Goal: Information Seeking & Learning: Compare options

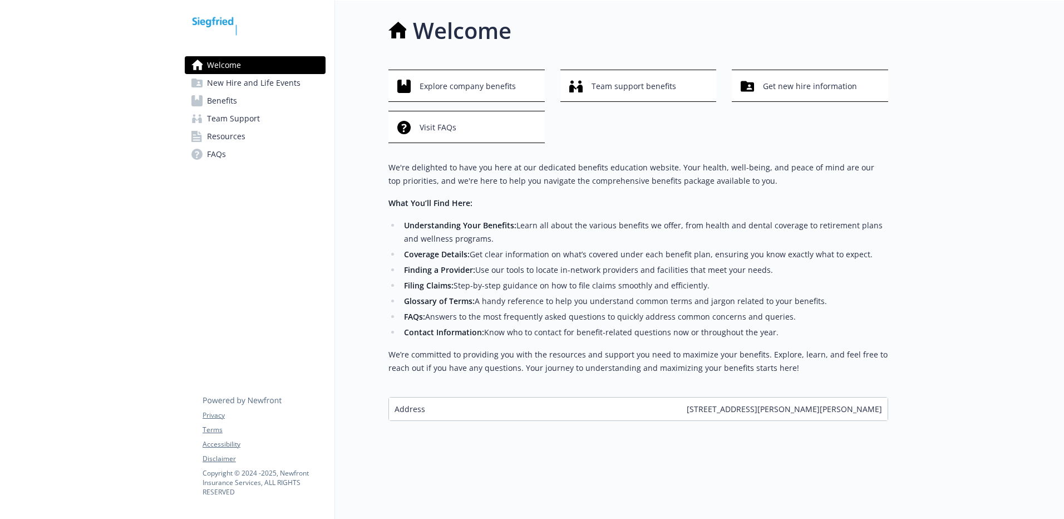
click at [229, 105] on span "Benefits" at bounding box center [222, 101] width 30 height 18
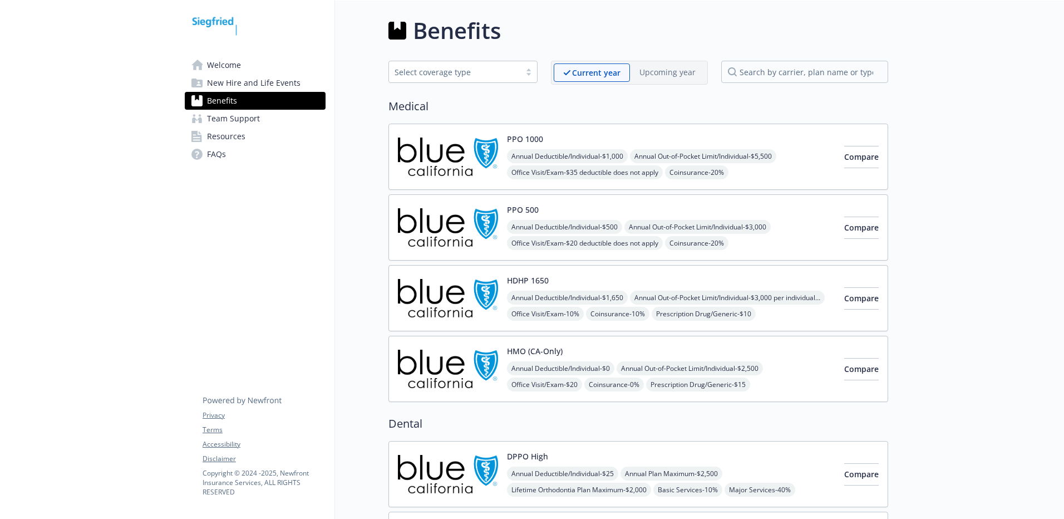
click at [845, 213] on div "Compare" at bounding box center [862, 227] width 35 height 47
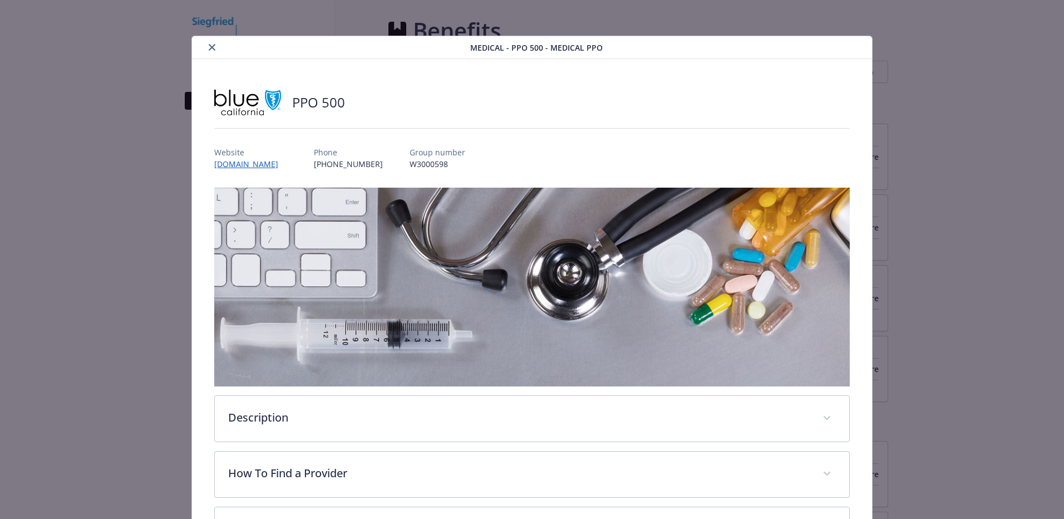
scroll to position [33, 0]
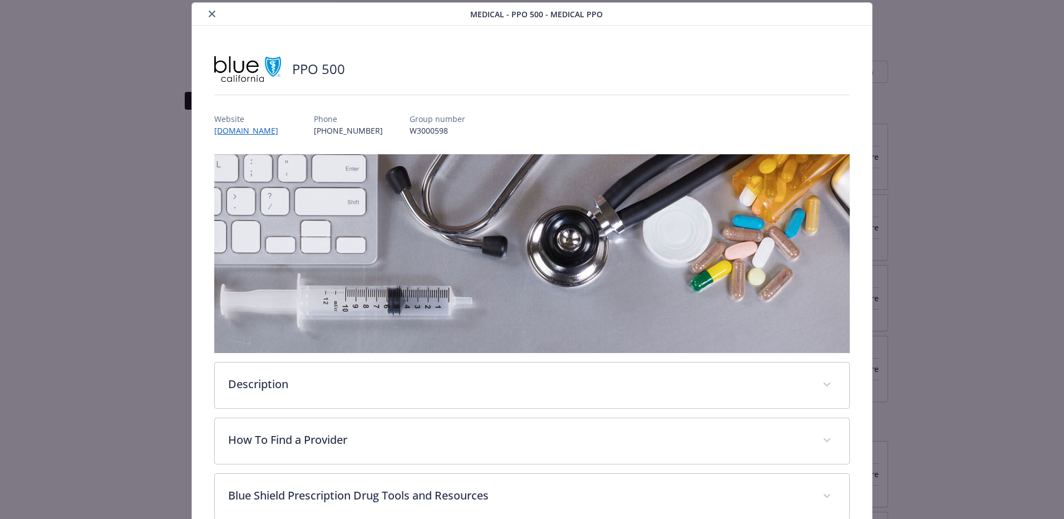
click at [211, 13] on icon "close" at bounding box center [212, 14] width 7 height 7
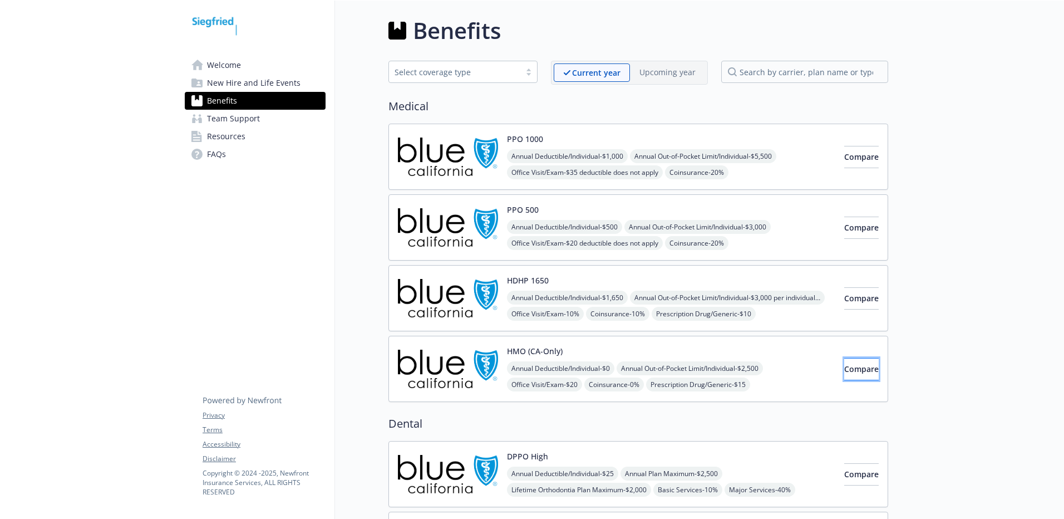
click at [851, 371] on span "Compare" at bounding box center [862, 369] width 35 height 11
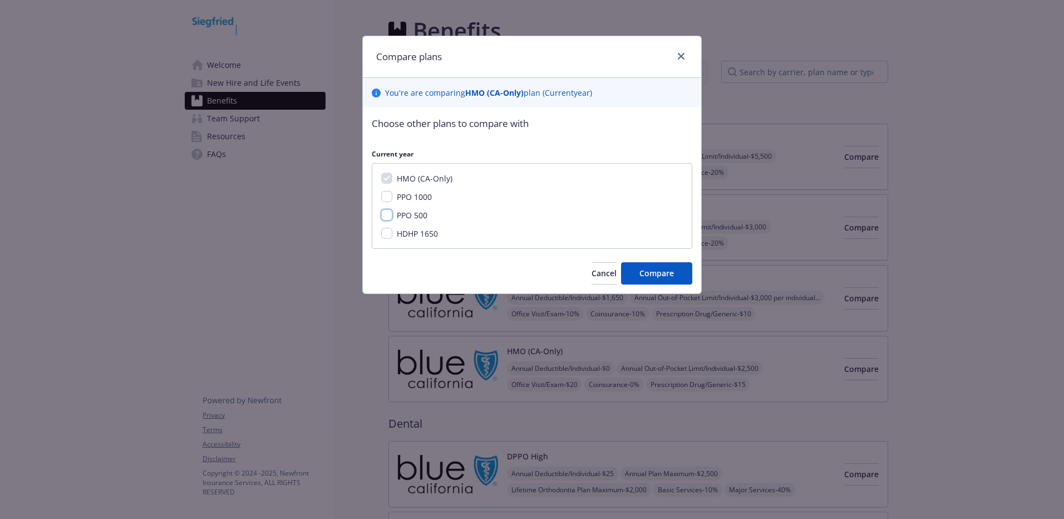
click at [389, 213] on input "PPO 500" at bounding box center [386, 214] width 11 height 11
checkbox input "true"
click at [386, 195] on input "PPO 1000" at bounding box center [386, 196] width 11 height 11
checkbox input "true"
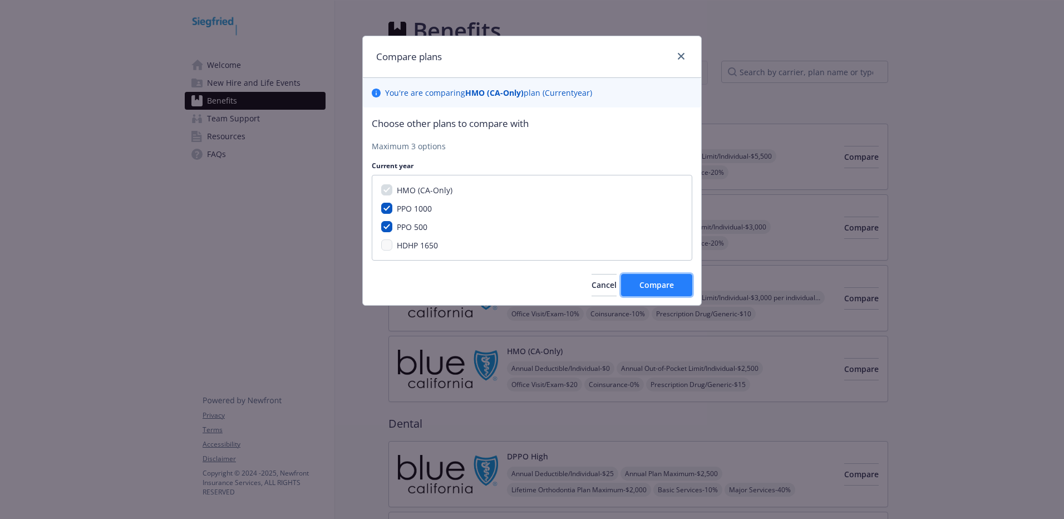
click at [655, 286] on span "Compare" at bounding box center [657, 284] width 35 height 11
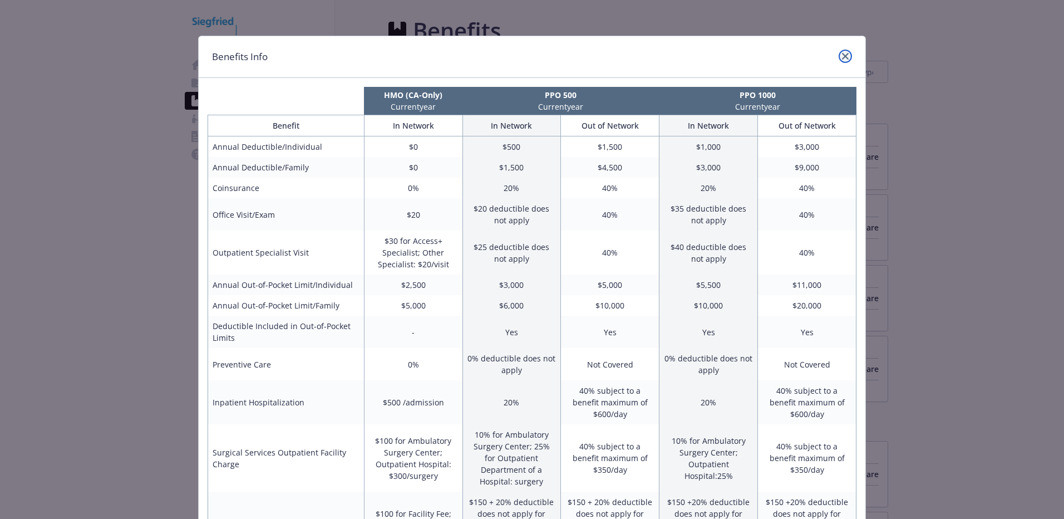
click at [842, 58] on icon "close" at bounding box center [845, 56] width 7 height 7
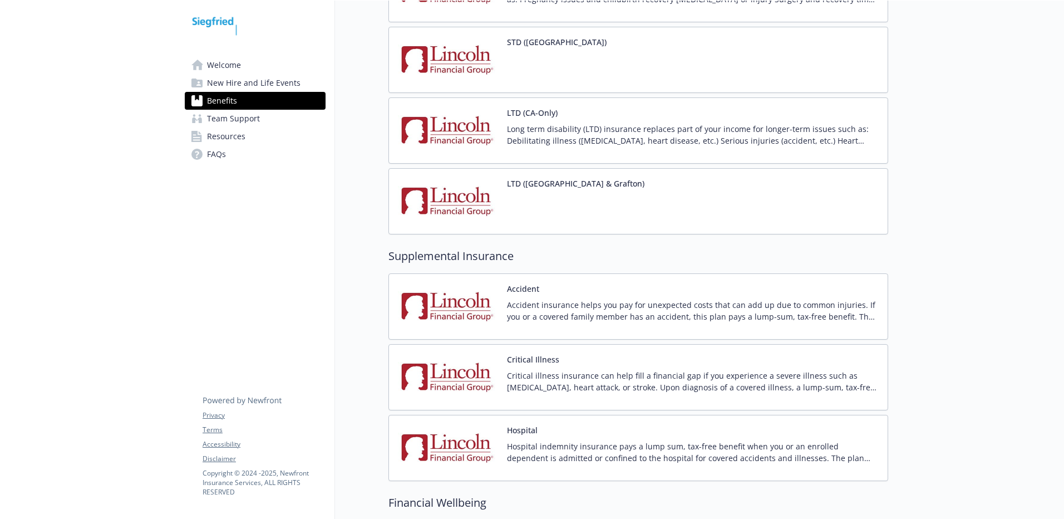
scroll to position [1106, 0]
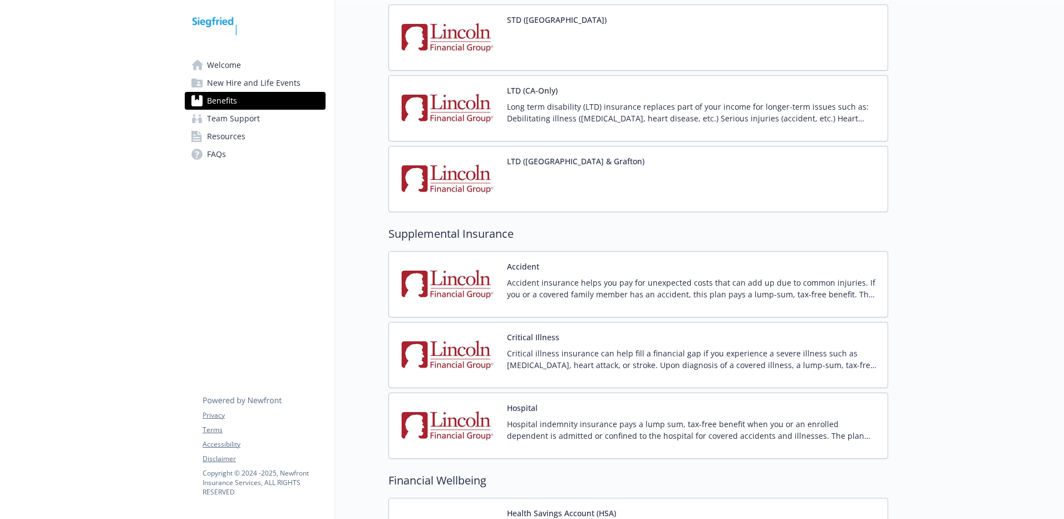
click at [569, 292] on p "Accident insurance helps you pay for unexpected costs that can add up due to co…" at bounding box center [693, 288] width 372 height 23
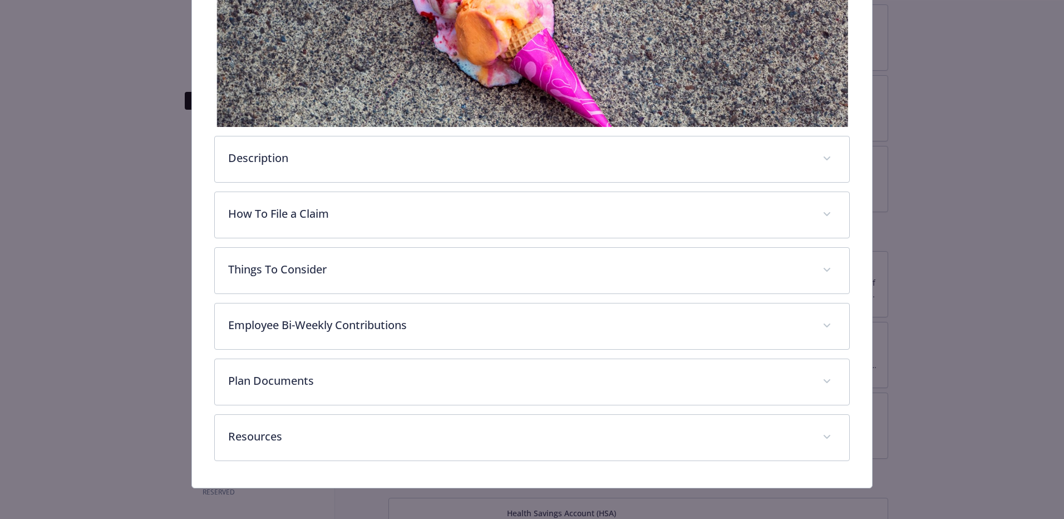
scroll to position [257, 0]
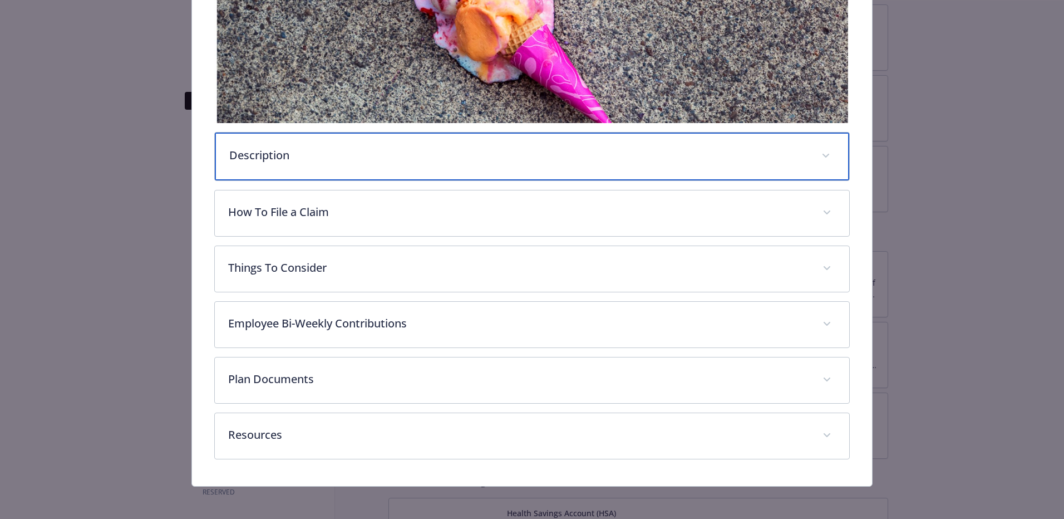
click at [249, 159] on p "Description" at bounding box center [518, 155] width 579 height 17
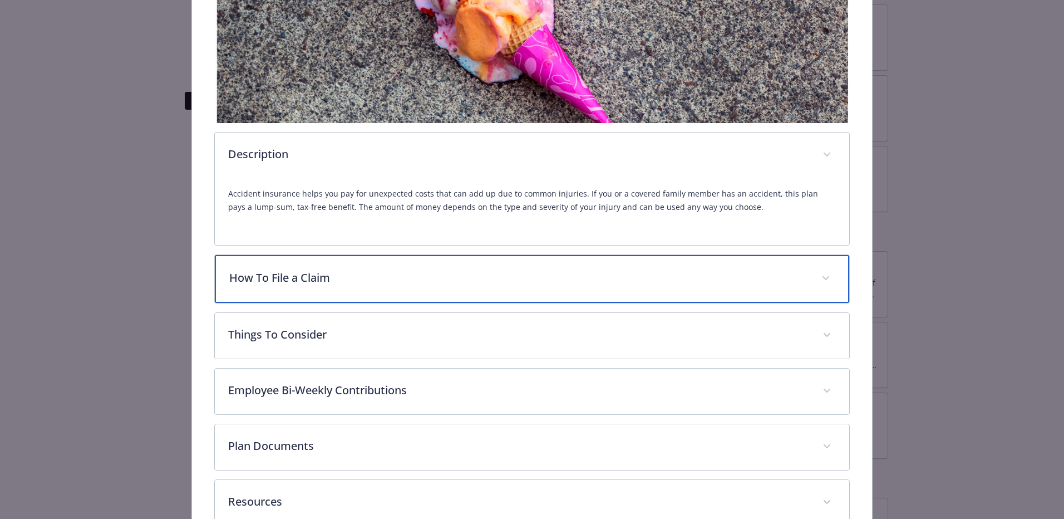
click at [284, 272] on p "How To File a Claim" at bounding box center [518, 277] width 579 height 17
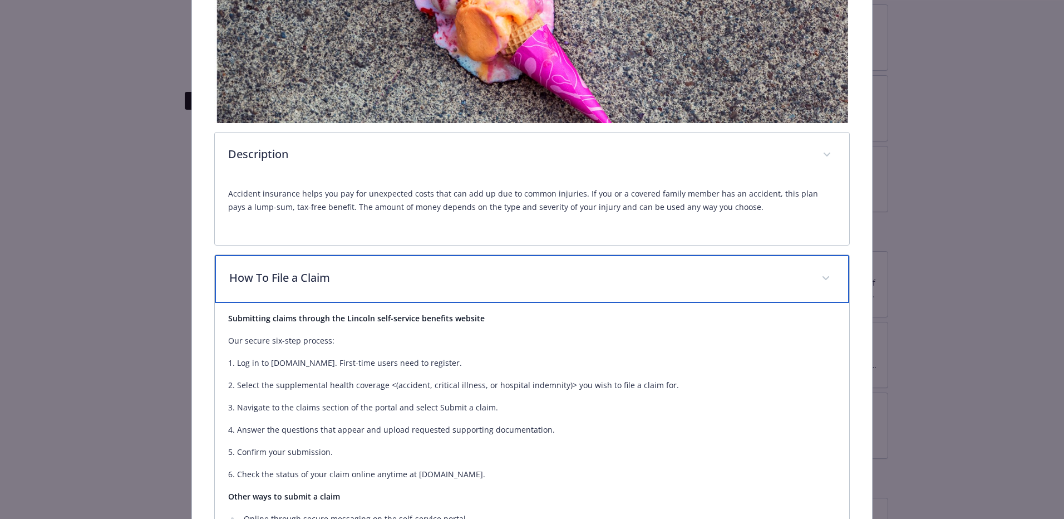
click at [284, 272] on p "How To File a Claim" at bounding box center [518, 277] width 579 height 17
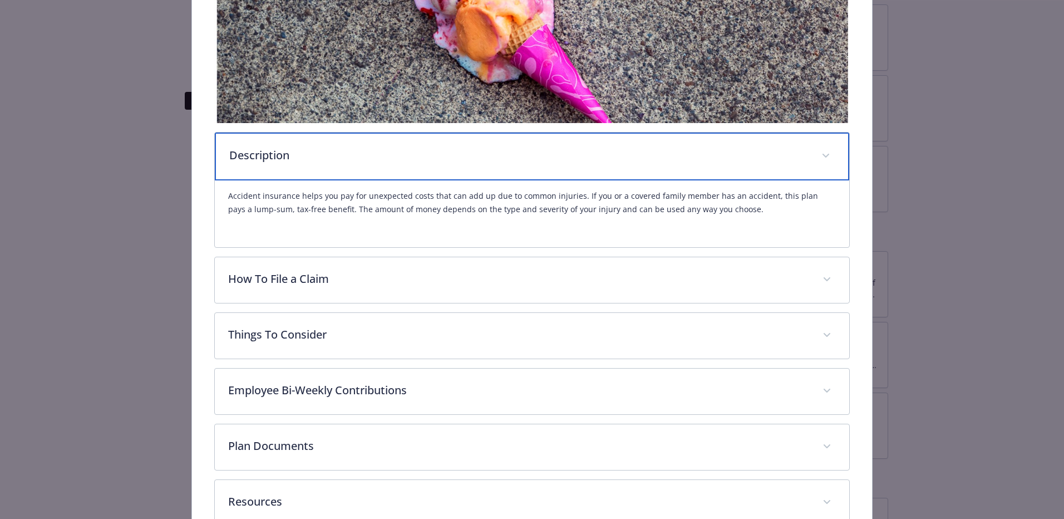
click at [254, 152] on p "Description" at bounding box center [518, 155] width 579 height 17
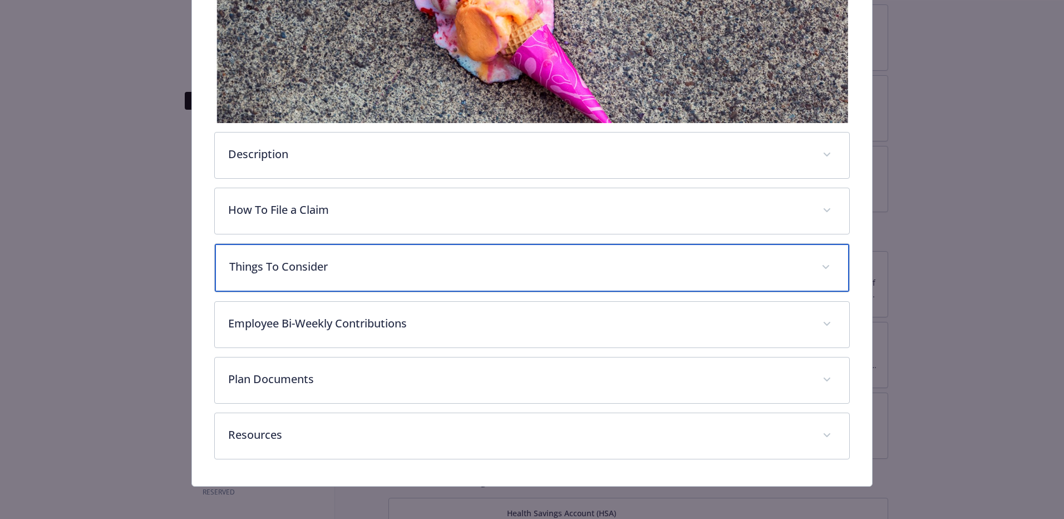
click at [296, 261] on p "Things To Consider" at bounding box center [518, 266] width 579 height 17
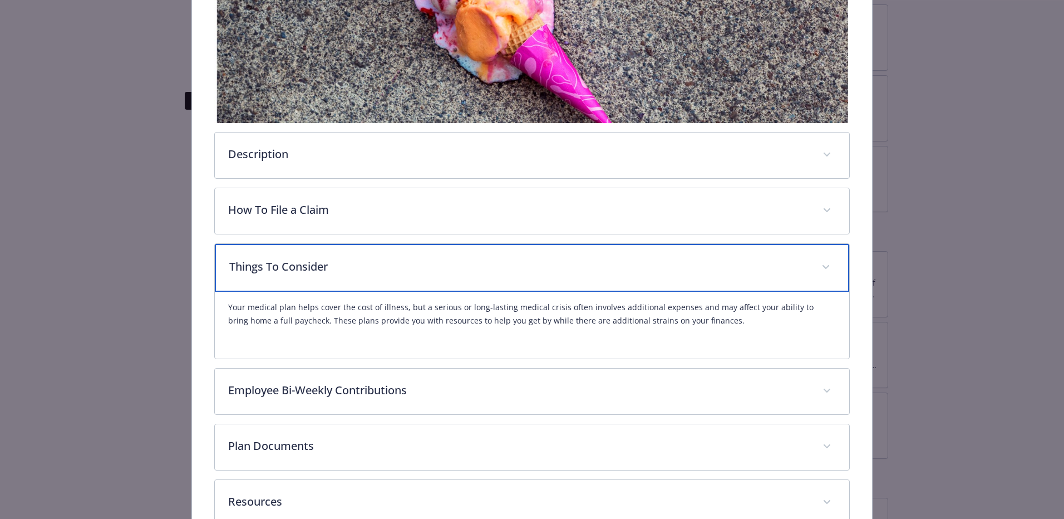
click at [296, 261] on p "Things To Consider" at bounding box center [518, 266] width 579 height 17
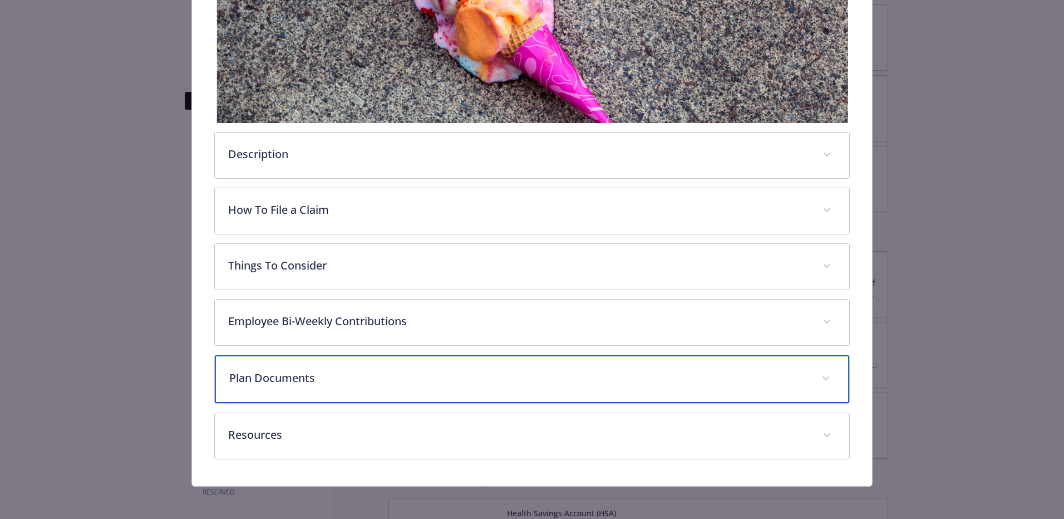
click at [289, 376] on p "Plan Documents" at bounding box center [518, 378] width 579 height 17
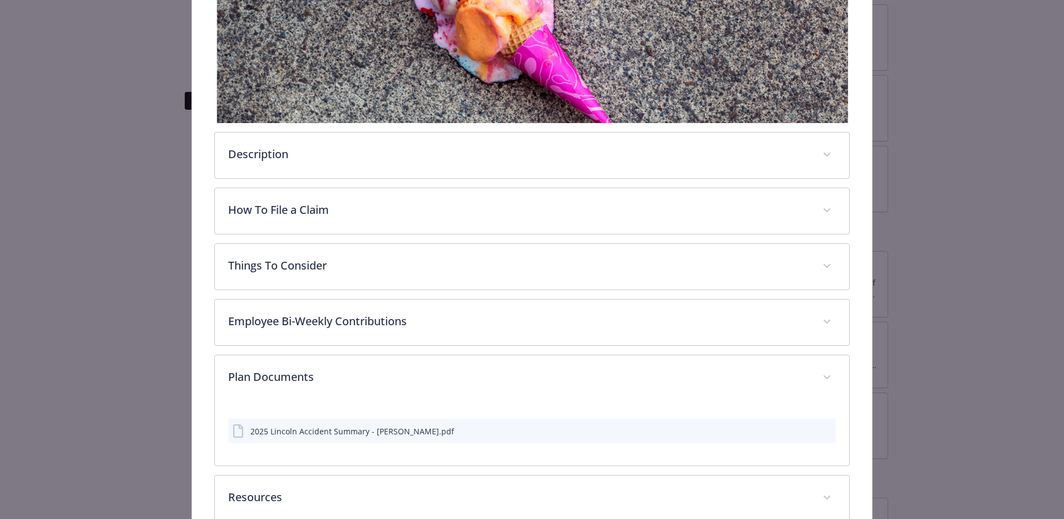
click at [278, 439] on div "2025 Lincoln Accident Summary - [PERSON_NAME].pdf" at bounding box center [532, 431] width 608 height 24
click at [277, 436] on div "2025 Lincoln Accident Summary - [PERSON_NAME].pdf" at bounding box center [344, 430] width 222 height 13
click at [244, 425] on icon "details for plan Supplemental Insurance - Accident - Accident" at bounding box center [239, 430] width 13 height 13
click at [803, 429] on icon "download file" at bounding box center [807, 430] width 9 height 9
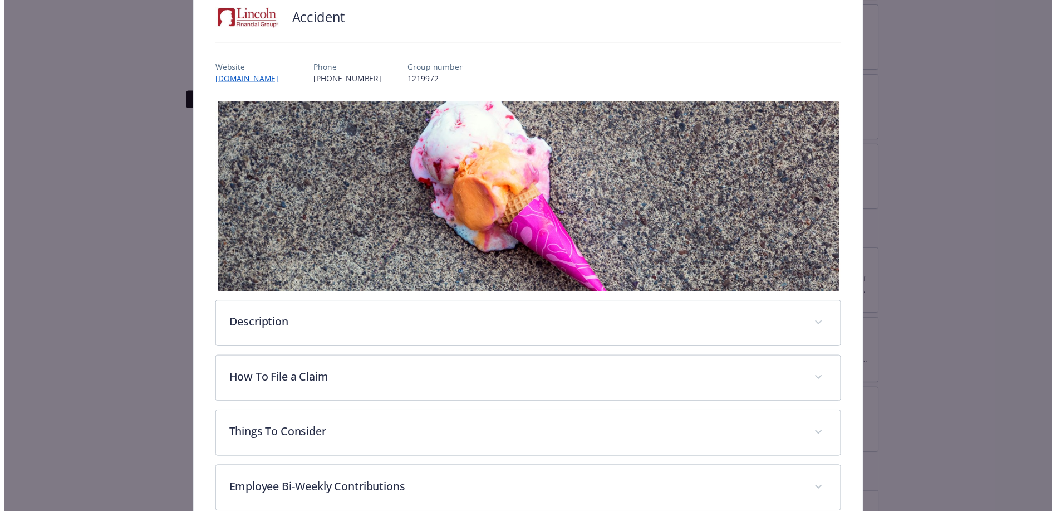
scroll to position [51, 0]
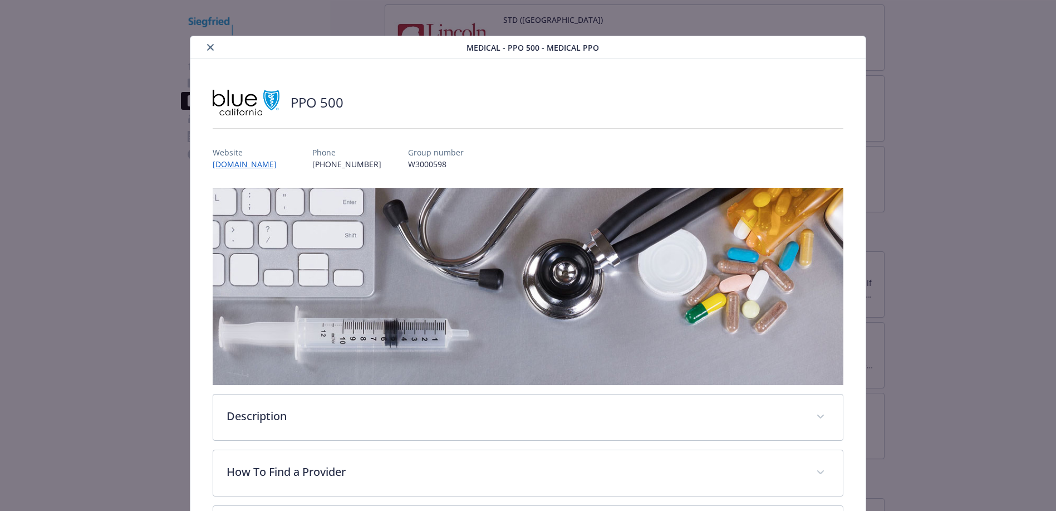
scroll to position [33, 0]
